Goal: Communication & Community: Answer question/provide support

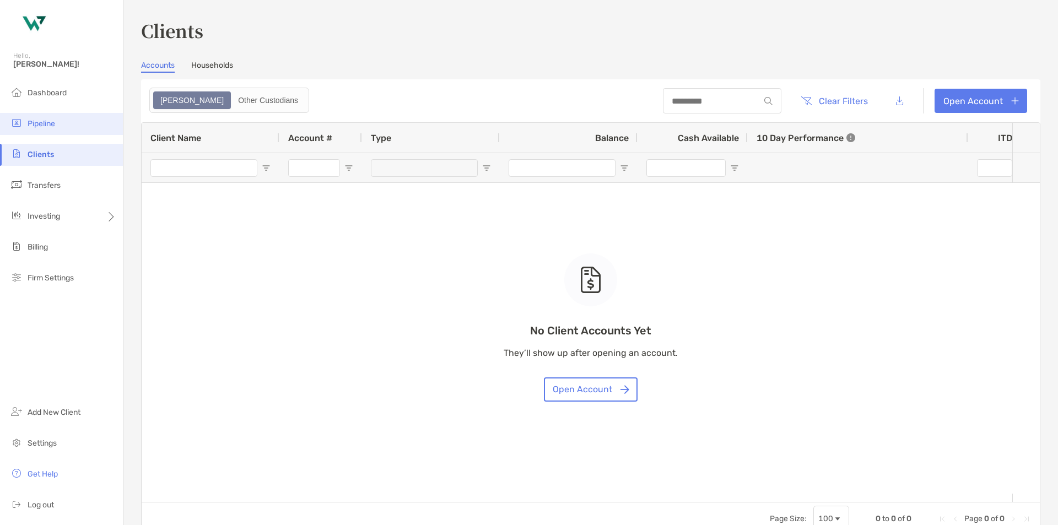
click at [67, 126] on li "Pipeline" at bounding box center [61, 124] width 123 height 22
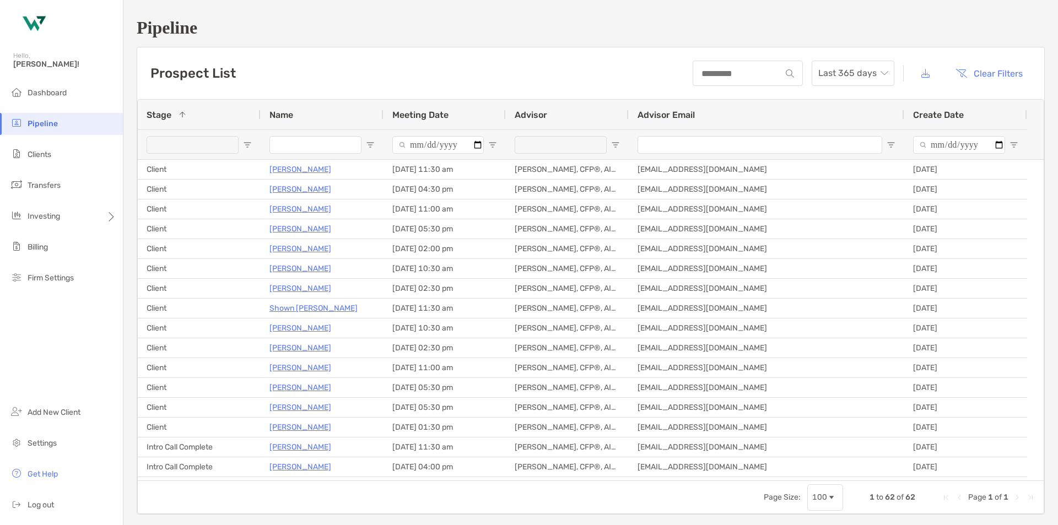
click at [416, 117] on span "Meeting Date" at bounding box center [420, 115] width 56 height 10
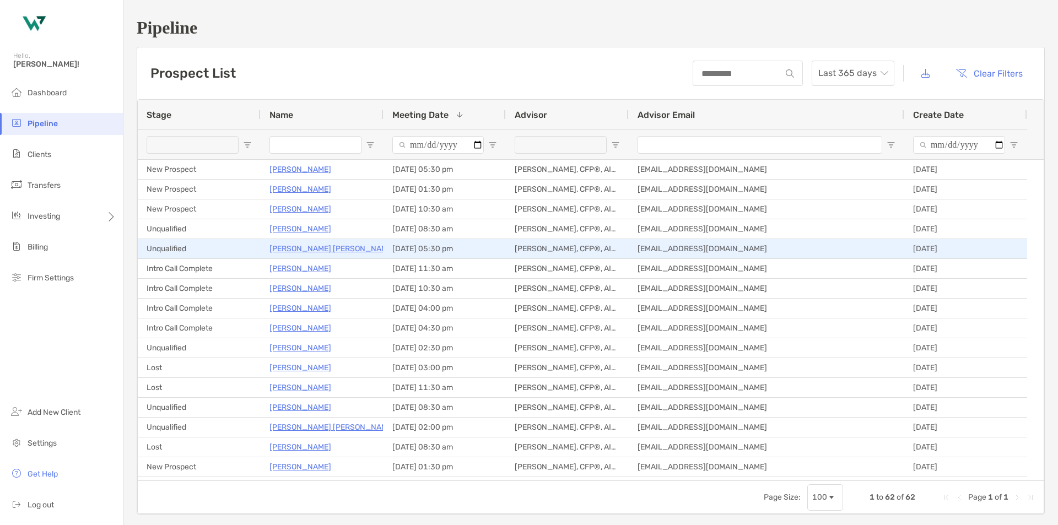
click at [319, 250] on p "Alfredo Dela Vega" at bounding box center [332, 249] width 125 height 14
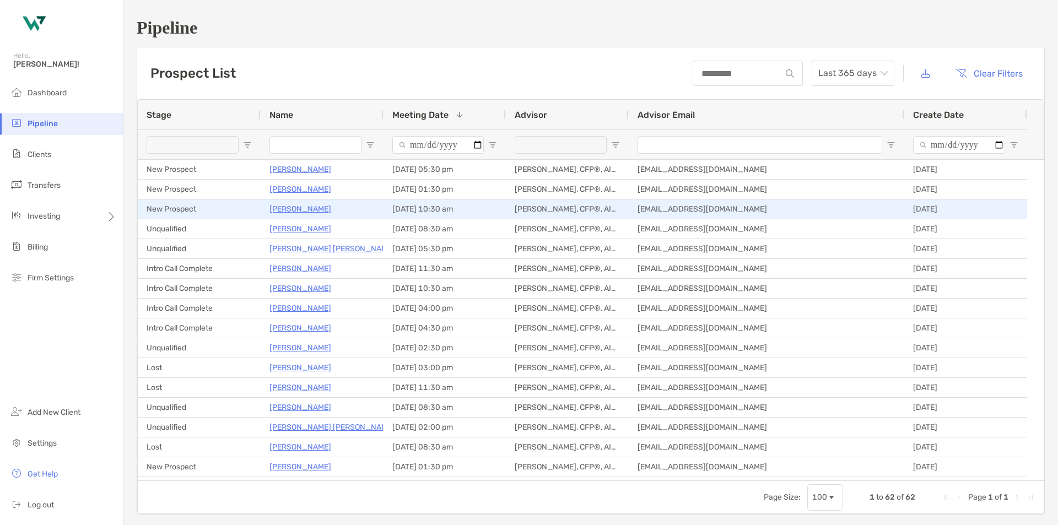
click at [305, 213] on p "[PERSON_NAME]" at bounding box center [301, 209] width 62 height 14
click at [299, 212] on p "[PERSON_NAME]" at bounding box center [301, 209] width 62 height 14
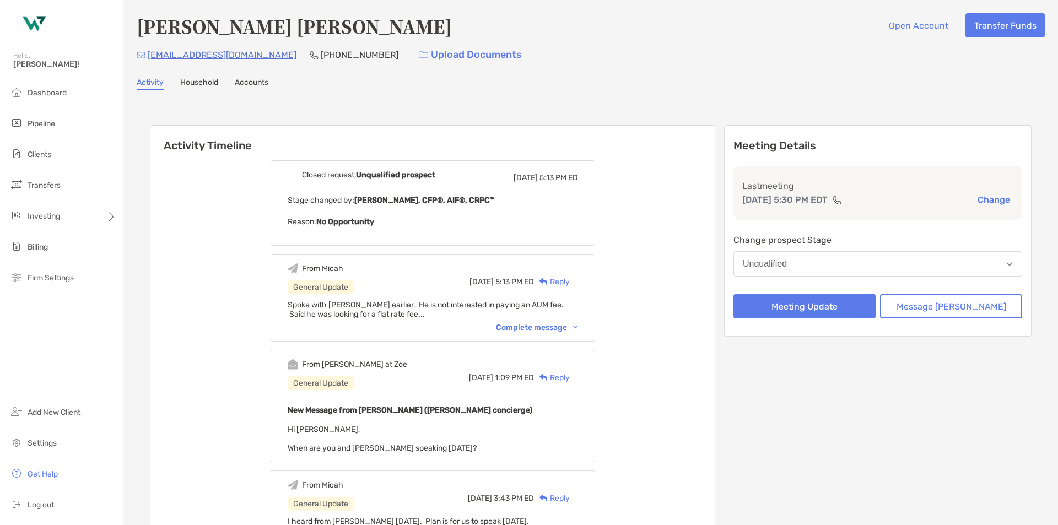
click at [547, 334] on div "From Micah General Update [DATE] 5:13 PM ED Reply Spoke with [PERSON_NAME] earl…" at bounding box center [433, 298] width 325 height 88
click at [550, 332] on div "From Micah General Update [DATE] 5:13 PM ED Reply Spoke with [PERSON_NAME] earl…" at bounding box center [433, 298] width 325 height 88
click at [558, 327] on div "Complete message" at bounding box center [537, 327] width 82 height 9
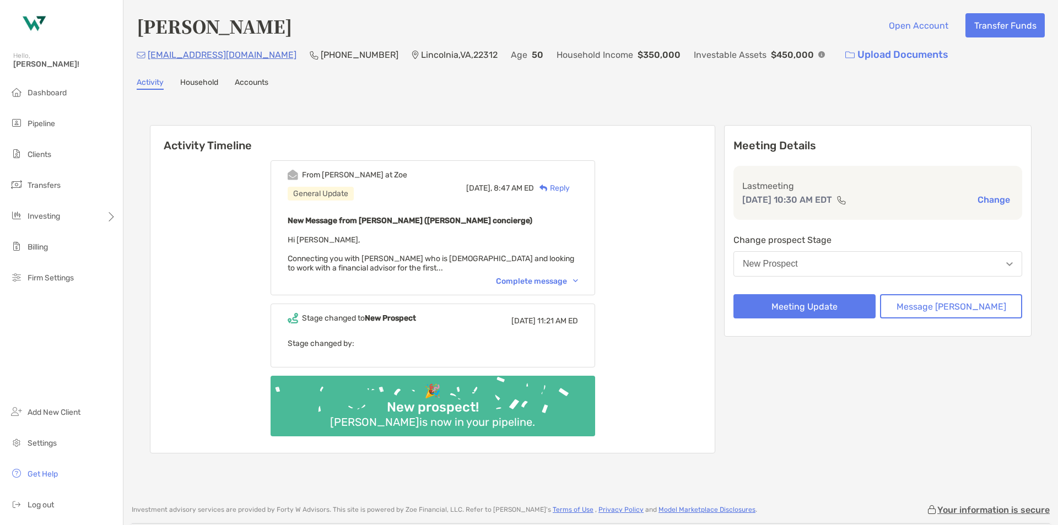
click at [539, 281] on div "Complete message" at bounding box center [537, 281] width 82 height 9
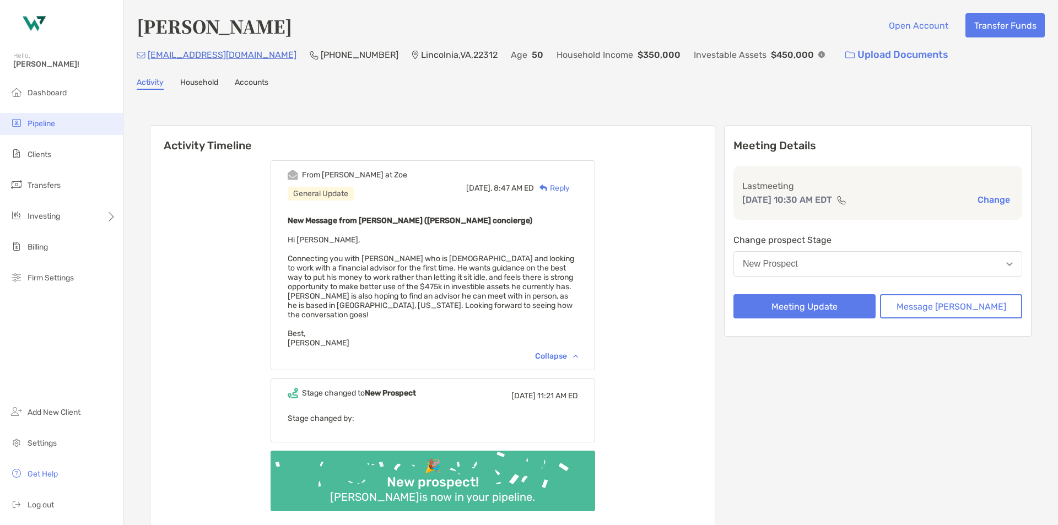
click at [45, 118] on li "Pipeline" at bounding box center [61, 124] width 123 height 22
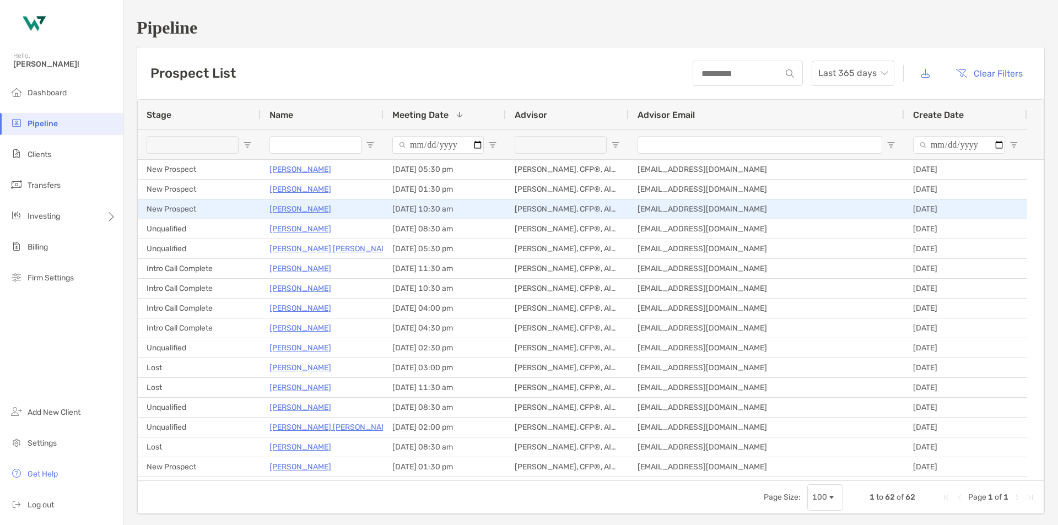
click at [291, 210] on p "[PERSON_NAME]" at bounding box center [301, 209] width 62 height 14
click at [295, 208] on p "[PERSON_NAME]" at bounding box center [301, 209] width 62 height 14
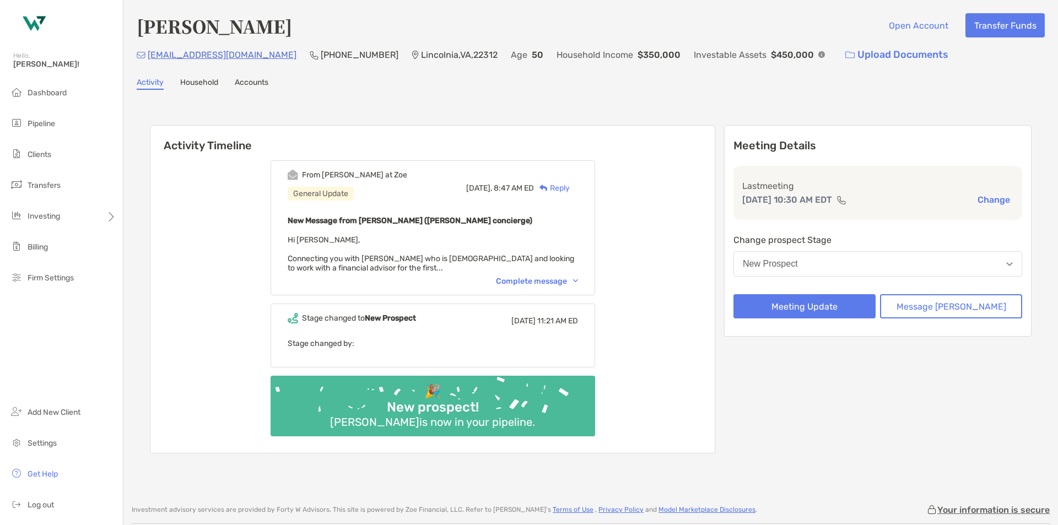
click at [896, 271] on button "New Prospect" at bounding box center [878, 263] width 289 height 25
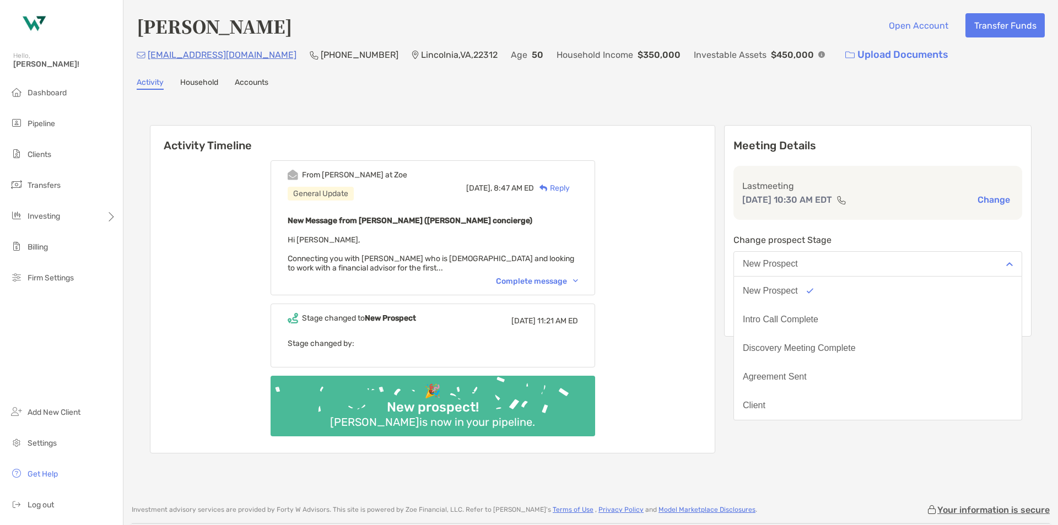
click at [896, 271] on button "New Prospect" at bounding box center [878, 263] width 289 height 25
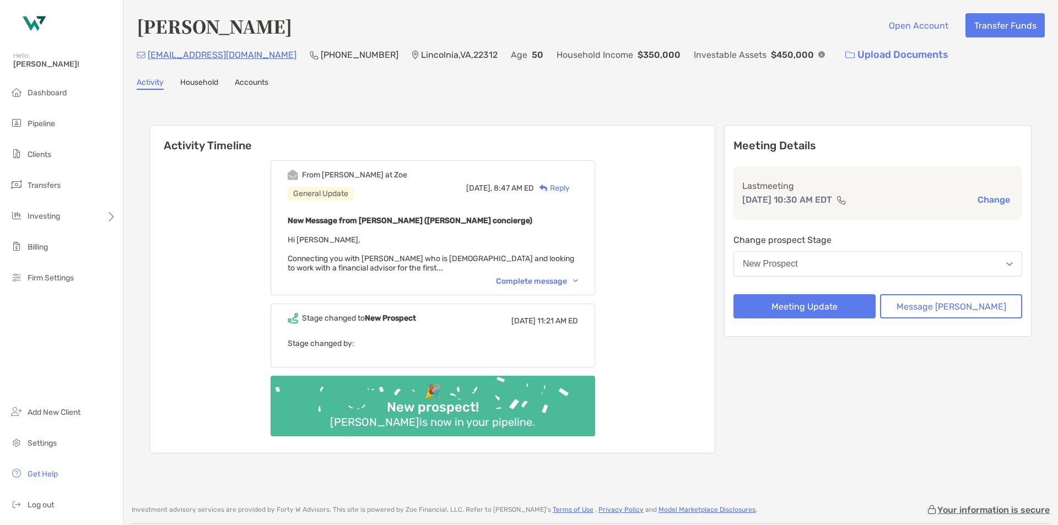
click at [896, 271] on button "New Prospect" at bounding box center [878, 263] width 289 height 25
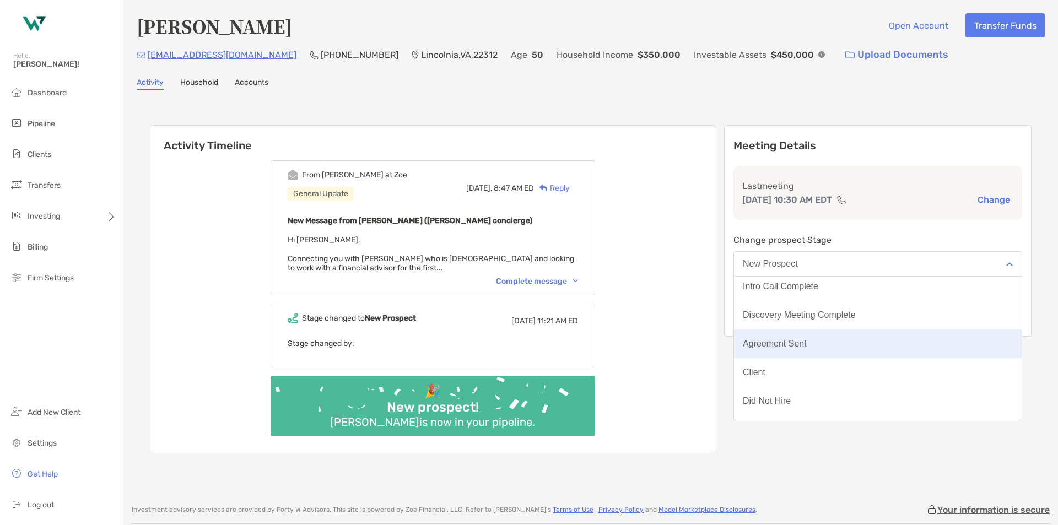
scroll to position [86, 0]
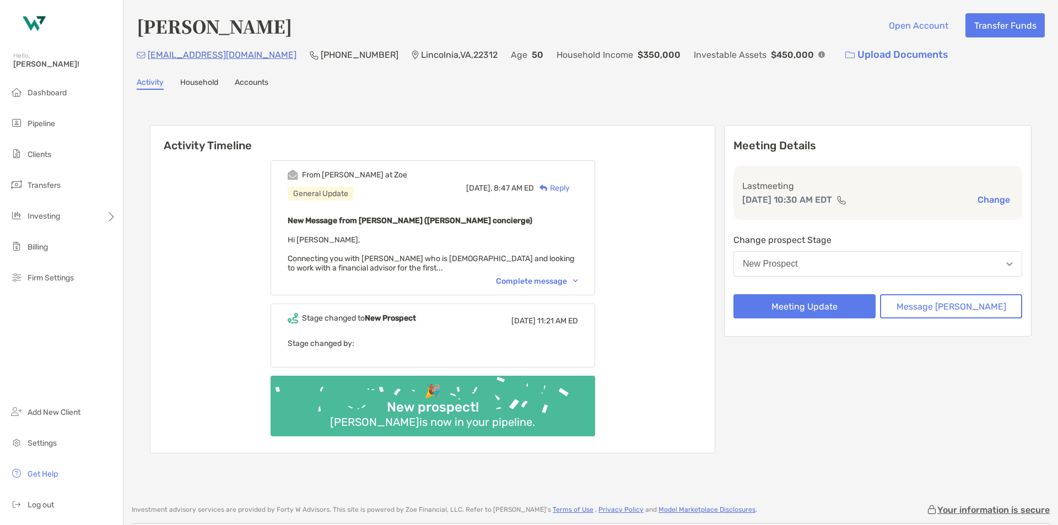
click at [833, 475] on div "Activity Timeline From Brendan at Zoe General Update Today, 8:47 AM ED Reply Ne…" at bounding box center [591, 291] width 908 height 380
click at [843, 277] on div "Change prospect Stage New Prospect" at bounding box center [878, 257] width 289 height 48
click at [843, 268] on button "New Prospect" at bounding box center [878, 263] width 289 height 25
click at [893, 462] on div "Activity Timeline From Brendan at Zoe General Update Today, 8:47 AM ED Reply Ne…" at bounding box center [591, 290] width 882 height 353
click at [567, 190] on div "Reply" at bounding box center [552, 188] width 36 height 12
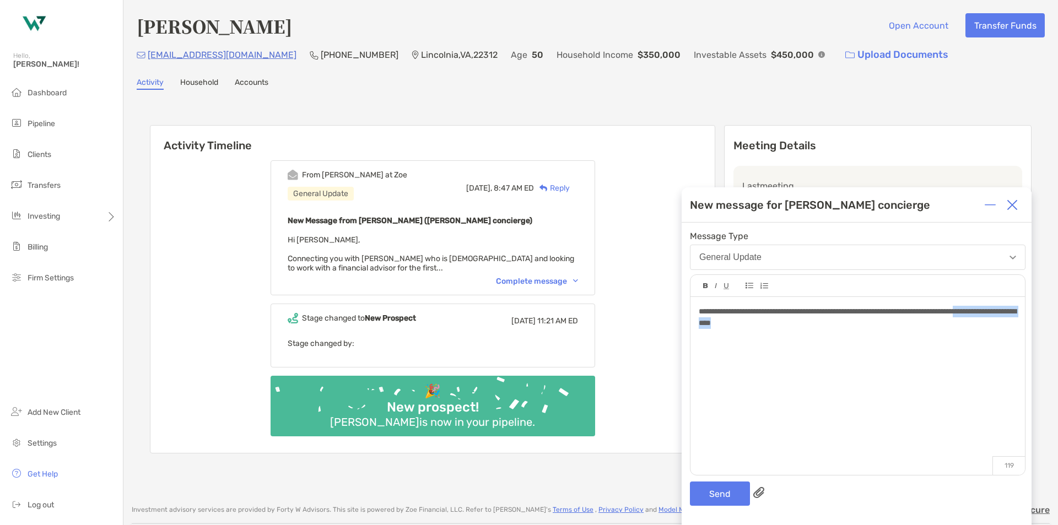
drag, startPoint x: 828, startPoint y: 327, endPoint x: 699, endPoint y: 330, distance: 129.0
click at [699, 330] on div "**********" at bounding box center [858, 380] width 335 height 167
click at [714, 490] on button "Send" at bounding box center [720, 494] width 60 height 24
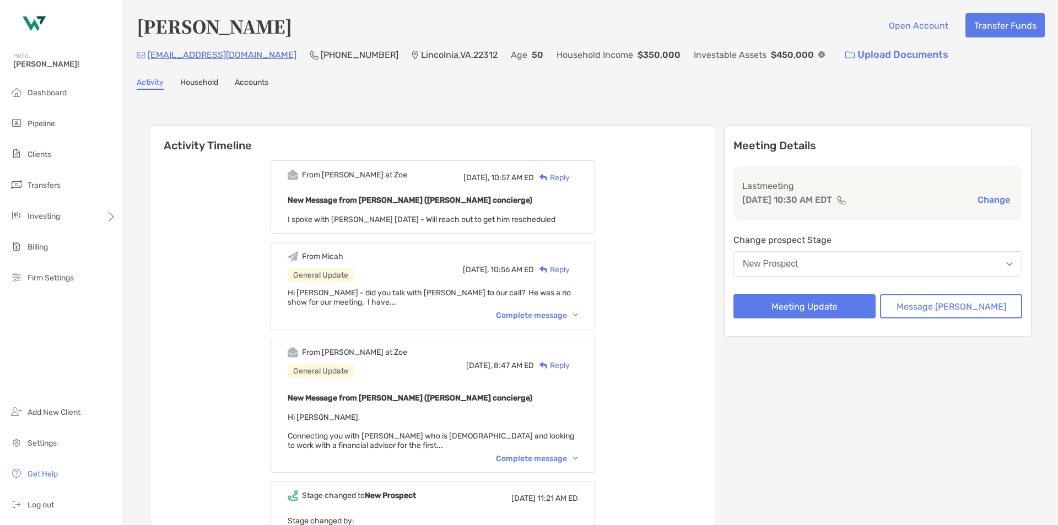
click at [569, 314] on div "Complete message" at bounding box center [537, 315] width 82 height 9
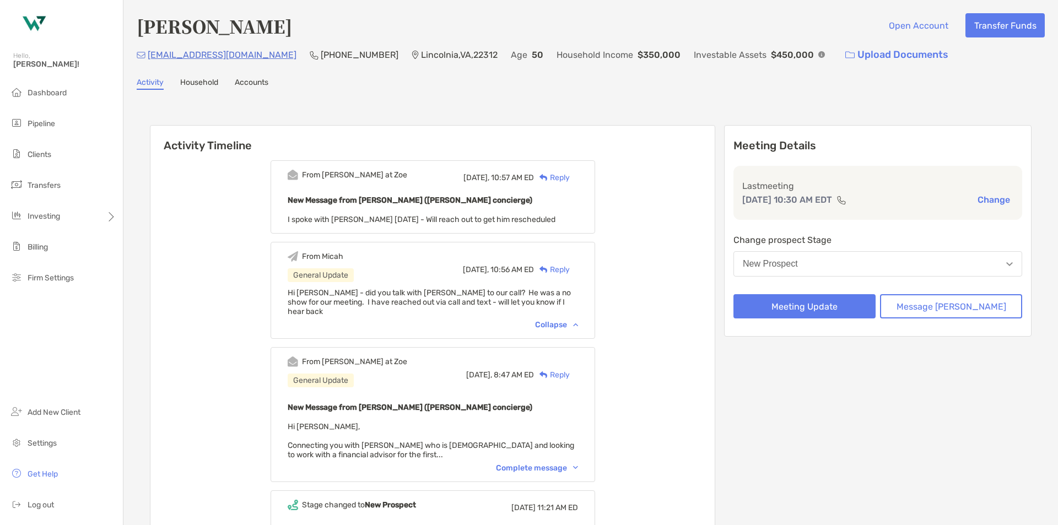
click at [570, 179] on div "Reply" at bounding box center [552, 178] width 36 height 12
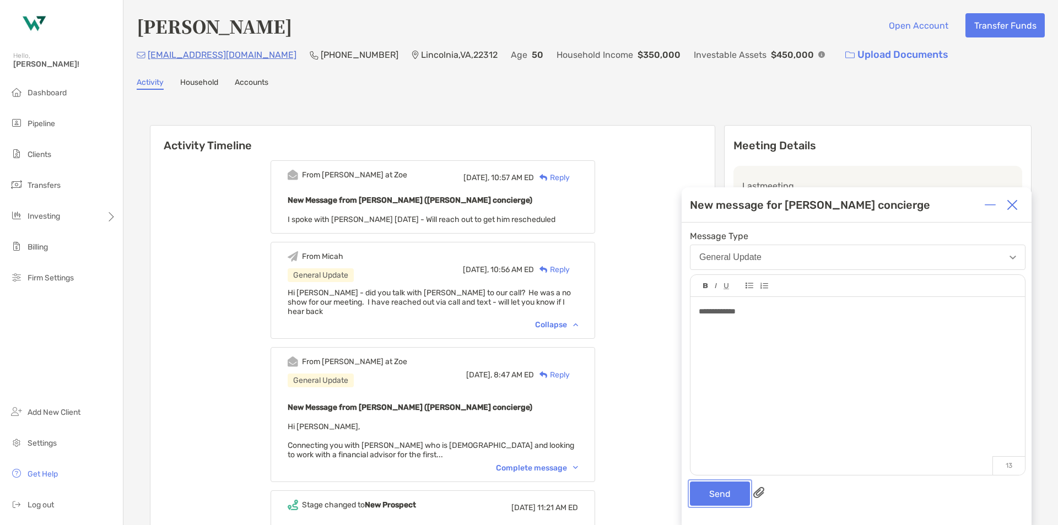
click at [712, 486] on button "Send" at bounding box center [720, 494] width 60 height 24
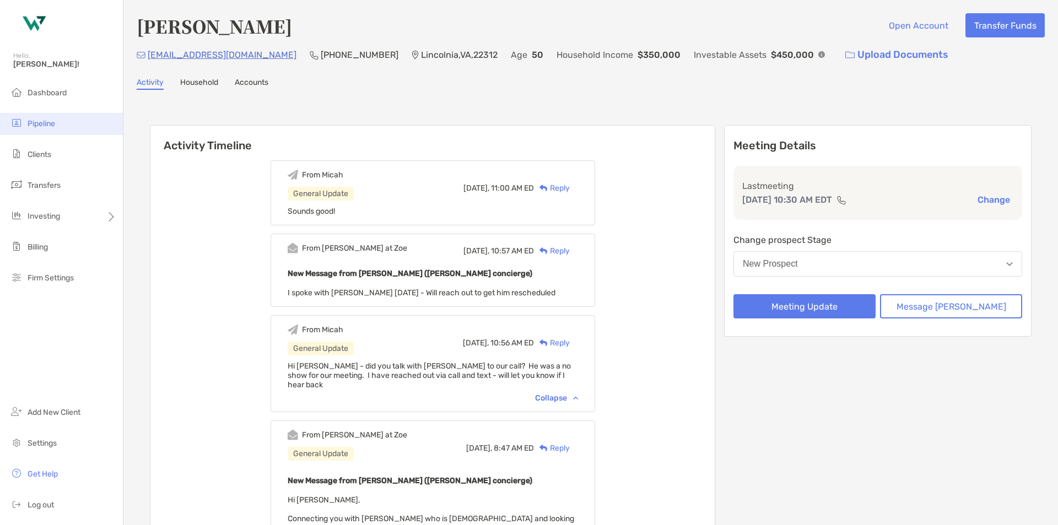
click at [50, 119] on li "Pipeline" at bounding box center [61, 124] width 123 height 22
